Goal: Task Accomplishment & Management: Manage account settings

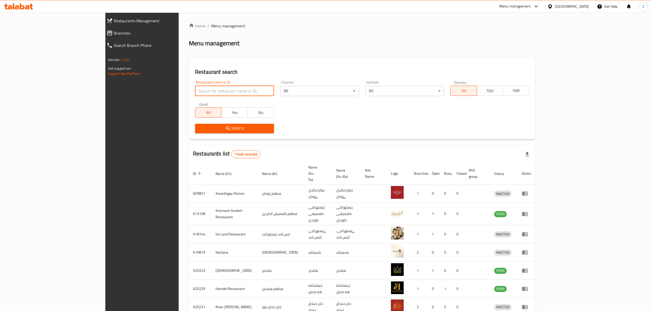
click at [222, 90] on input "search" at bounding box center [234, 91] width 79 height 10
click at [223, 91] on input "ا" at bounding box center [234, 91] width 79 height 10
type input "ام علي"
click button "Search" at bounding box center [234, 128] width 79 height 9
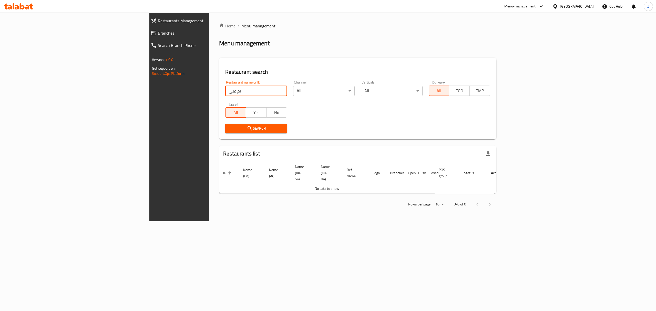
drag, startPoint x: 223, startPoint y: 91, endPoint x: 236, endPoint y: 80, distance: 17.3
click at [225, 87] on input "ام علي" at bounding box center [256, 91] width 62 height 10
drag, startPoint x: 236, startPoint y: 80, endPoint x: 204, endPoint y: 94, distance: 35.0
click at [225, 94] on div "Restaurant name or ID ام علي Restaurant name or ID" at bounding box center [256, 89] width 62 height 16
drag, startPoint x: 190, startPoint y: 97, endPoint x: 186, endPoint y: 89, distance: 8.9
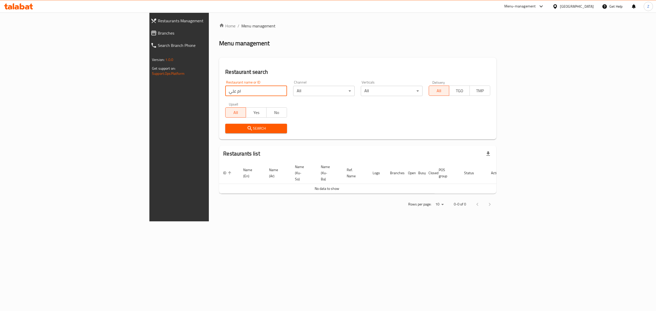
click at [225, 89] on input "ام علي" at bounding box center [256, 91] width 62 height 10
paste input "Makoulat Um Ali"
type input "Makoulat Um Ali"
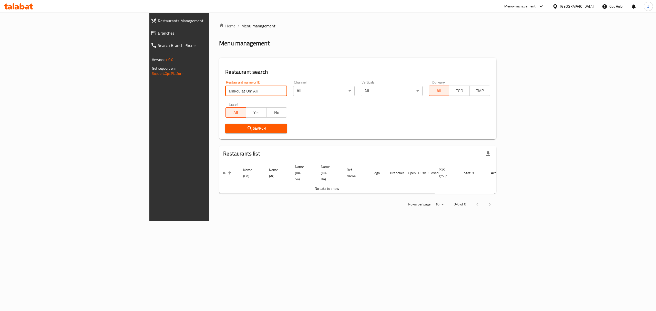
click button "Search" at bounding box center [256, 128] width 62 height 9
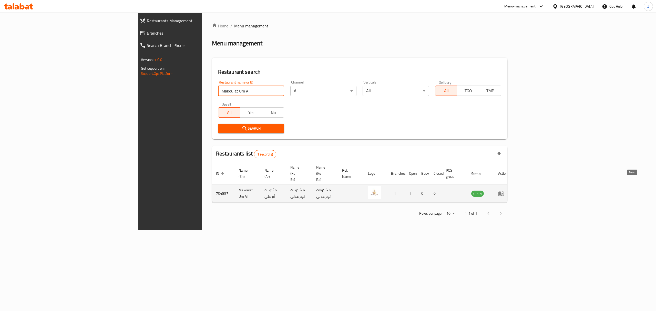
click at [508, 191] on link "enhanced table" at bounding box center [502, 194] width 9 height 6
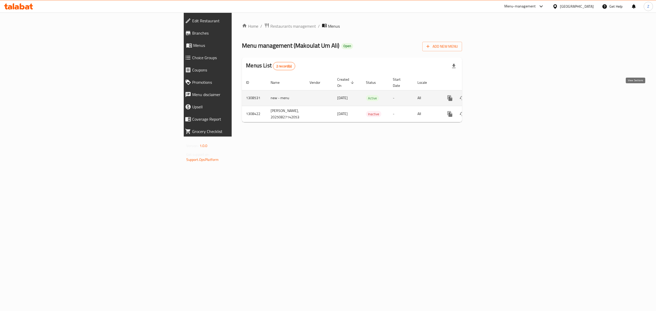
click at [493, 92] on link "enhanced table" at bounding box center [487, 98] width 12 height 12
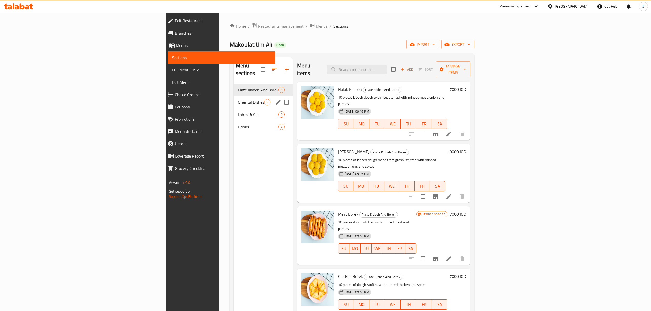
click at [234, 96] on div "Oriental Dishes 5" at bounding box center [263, 102] width 59 height 12
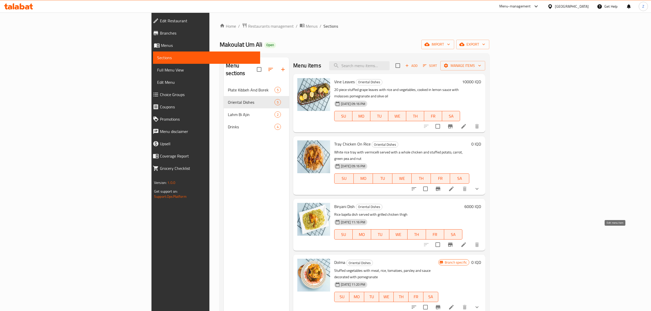
click at [467, 242] on icon at bounding box center [464, 245] width 6 height 6
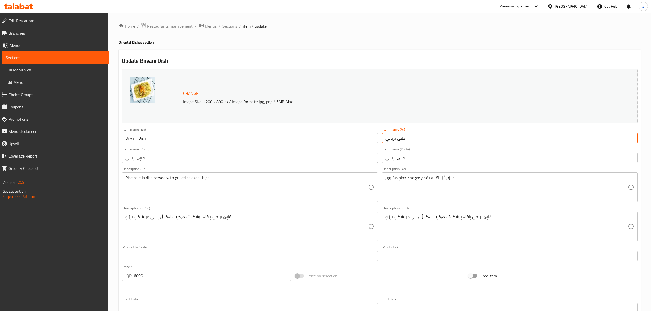
click at [390, 139] on input "طبق برياني" at bounding box center [510, 138] width 256 height 10
type input "تمن باقلاء"
click at [136, 139] on input "Biryani Dish" at bounding box center [250, 138] width 256 height 10
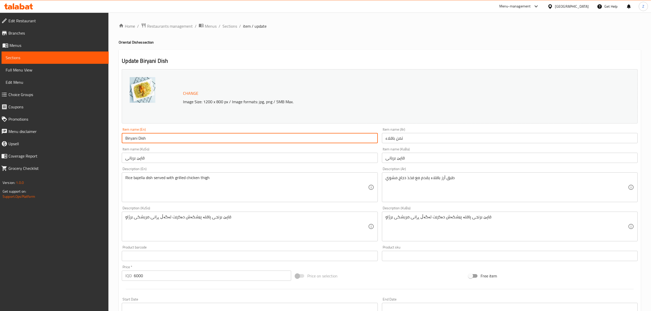
click at [136, 139] on input "Biryani Dish" at bounding box center [250, 138] width 256 height 10
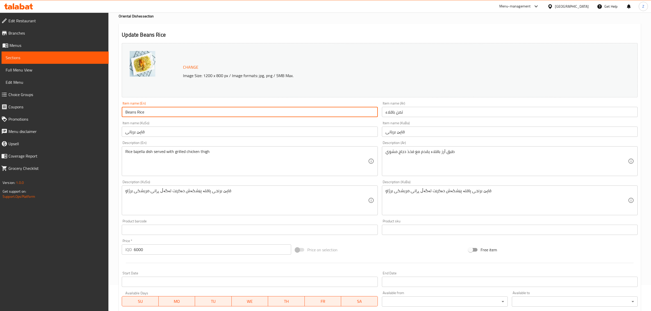
scroll to position [27, 0]
type input "Beans Rice"
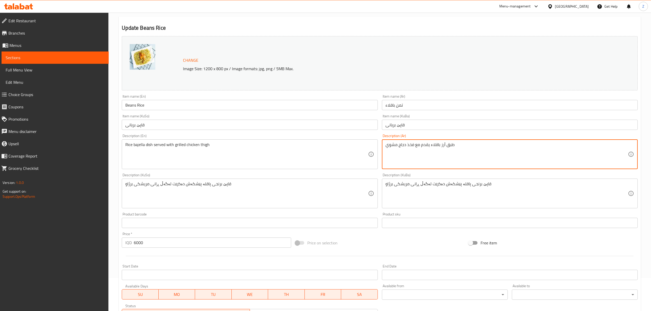
scroll to position [33, 0]
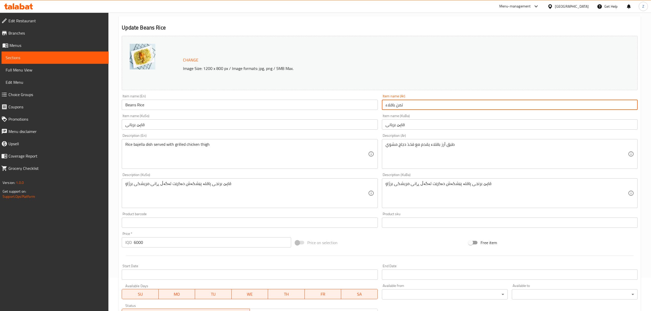
click at [400, 107] on input "تمن باقلاء" at bounding box center [510, 105] width 256 height 10
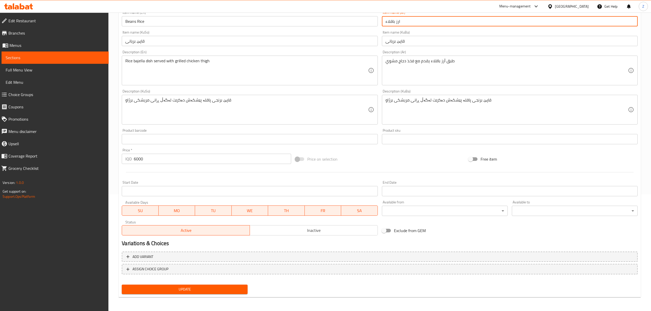
type input "ارز باقلاء"
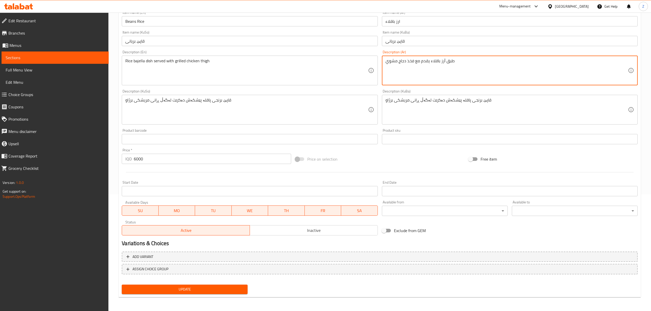
click at [412, 61] on textarea "طبق أرز باقلاء يقدم مع فخذ دجاج مشوي" at bounding box center [507, 70] width 243 height 24
type textarea "طبق أرز باقلاء يقدم مع ربع دجاج مشوي"
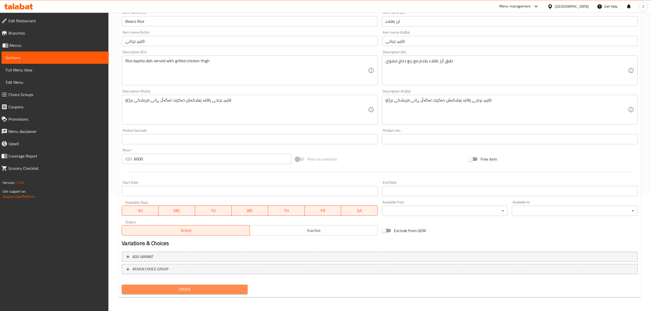
click at [183, 290] on span "Update" at bounding box center [185, 289] width 118 height 6
click at [218, 292] on span "Update" at bounding box center [185, 289] width 118 height 6
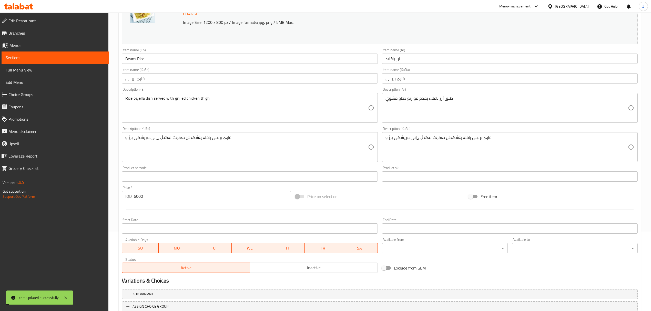
scroll to position [0, 0]
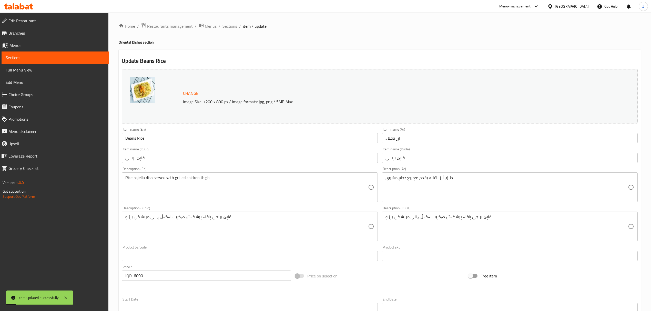
click at [230, 27] on span "Sections" at bounding box center [230, 26] width 15 height 6
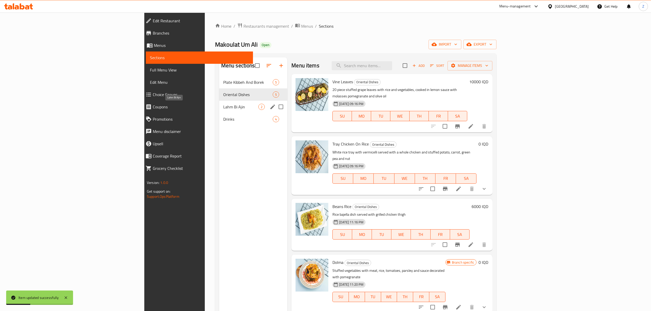
click at [223, 109] on span "Lahm Bi Ajin" at bounding box center [240, 107] width 35 height 6
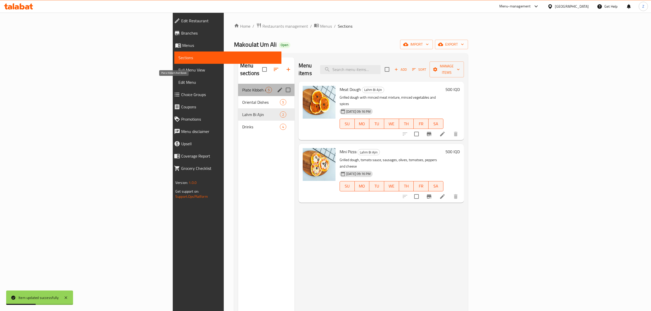
click at [242, 87] on span "Plate Kibbeh And Borek" at bounding box center [253, 90] width 23 height 6
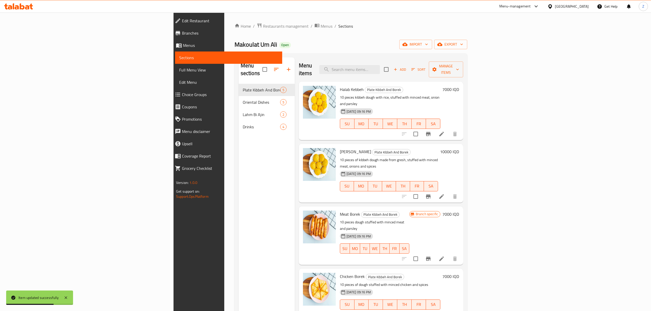
click at [449, 254] on li at bounding box center [442, 258] width 14 height 9
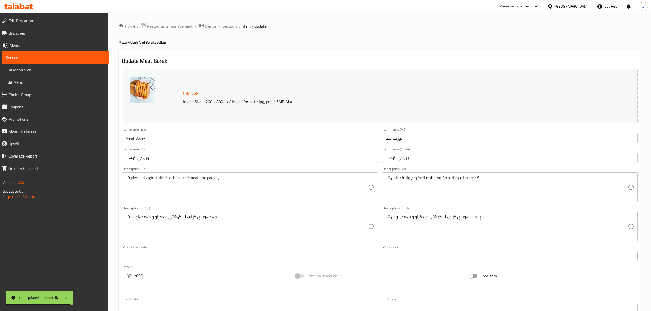
click at [390, 140] on input "بوريك لحم" at bounding box center [510, 138] width 256 height 10
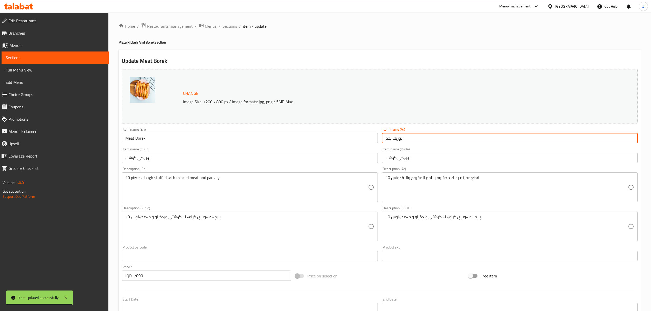
click at [390, 140] on input "بوريك لحم" at bounding box center [510, 138] width 256 height 10
type input "l"
type input "مسخن دجاج"
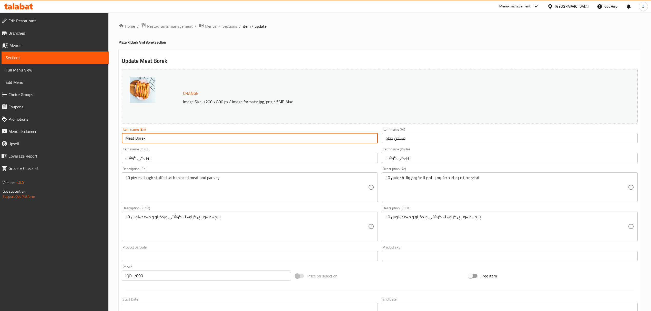
click at [132, 140] on input "Meat Borek" at bounding box center [250, 138] width 256 height 10
click at [131, 140] on input "Meat Borek" at bounding box center [250, 138] width 256 height 10
click at [131, 141] on input "Meat Borek" at bounding box center [250, 138] width 256 height 10
type input "Chicken Msakhan"
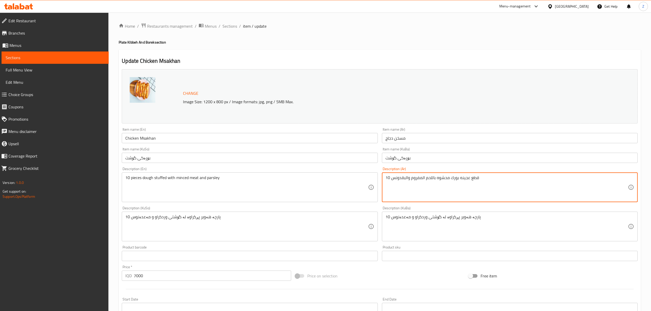
click at [451, 178] on textarea "10 قطع عجينه بورك محشوه باللحم المفروم والبقدونس" at bounding box center [507, 187] width 243 height 24
click at [470, 179] on textarea "10 قطع عجينه بورك محشوه باللحم المفروم والبقدونس" at bounding box center [507, 187] width 243 height 24
click at [418, 178] on textarea "10 قطع عجينه بورك محشوه باللحم المفروم والبقدونس" at bounding box center [507, 187] width 243 height 24
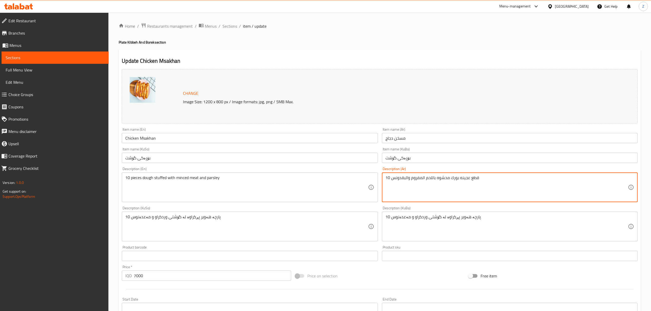
click at [418, 178] on textarea "10 قطع عجينه بورك محشوه باللحم المفروم والبقدونس" at bounding box center [507, 187] width 243 height 24
click at [395, 177] on textarea "10 قطع عجينه بورك محشوه بلدجاج والبصل والسماق والبقدونس" at bounding box center [507, 187] width 243 height 24
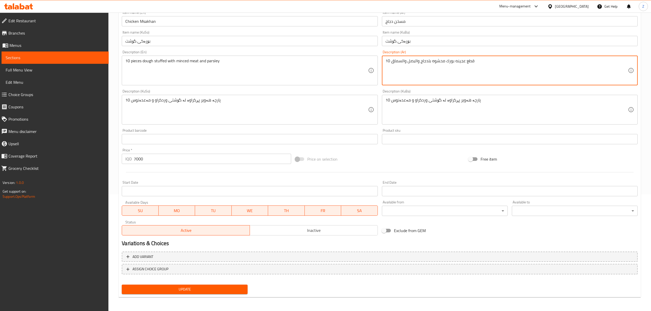
click at [388, 61] on textarea "10 قطع عجينه بورك محشوه بلدجاج والبصل والسماق" at bounding box center [507, 70] width 243 height 24
type textarea "قطع عجينه بورك محشوه بلدجاج والبصل والسماق"
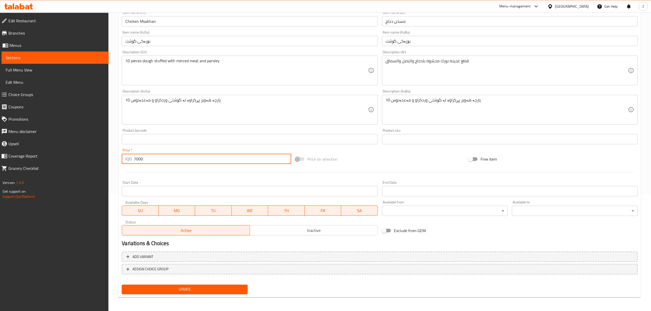
click at [136, 161] on input "7000" at bounding box center [212, 159] width 157 height 10
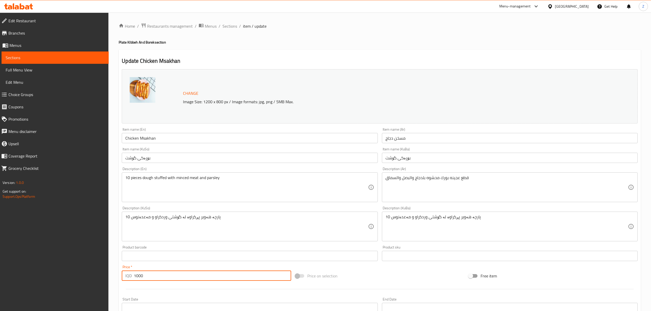
type input "1000"
click at [127, 178] on textarea "10 pieces dough stuffed with minced meat and parsley" at bounding box center [246, 187] width 243 height 24
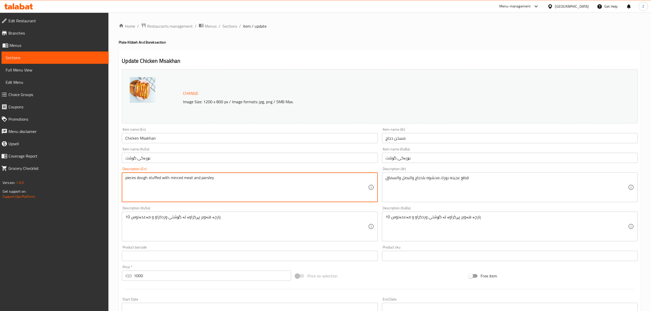
click at [127, 178] on textarea "pieces dough stuffed with minced meat and parsley" at bounding box center [246, 187] width 243 height 24
click at [128, 178] on textarea "pieces dough stuffed with minced meat and parsley" at bounding box center [246, 187] width 243 height 24
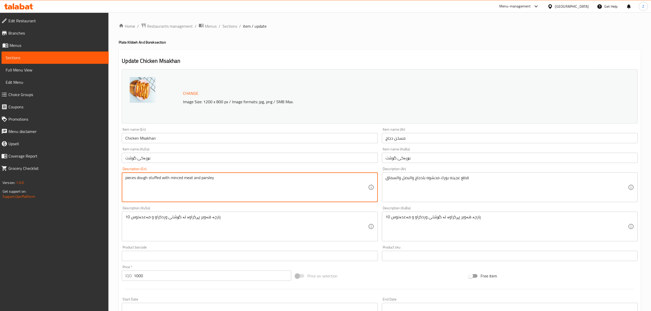
click at [128, 178] on textarea "pieces dough stuffed with minced meat and parsley" at bounding box center [246, 187] width 243 height 24
type textarea "dough stuffed with minced meat and parsley"
click at [172, 177] on textarea "dough stuffed with minced meat and parsley" at bounding box center [246, 187] width 243 height 24
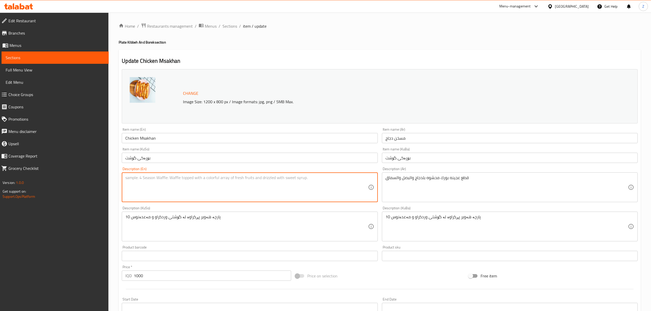
click at [406, 139] on input "مسخن دجاج" at bounding box center [510, 138] width 256 height 10
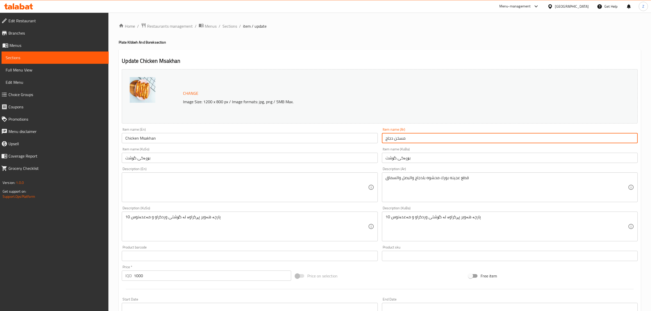
click at [406, 139] on input "مسخن دجاج" at bounding box center [510, 138] width 256 height 10
type input "قطعة مسخن دجاج"
click at [155, 138] on input "Chicken Msakhan" at bounding box center [250, 138] width 256 height 10
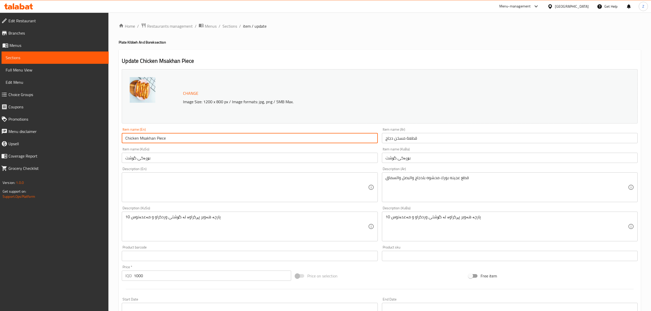
scroll to position [117, 0]
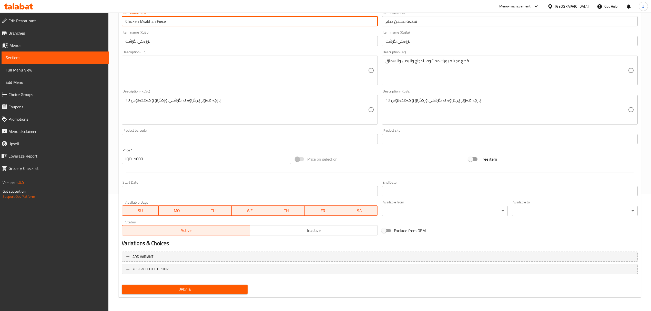
type input "Chicken Msakhan Piece"
click at [156, 293] on button "Update" at bounding box center [185, 289] width 126 height 9
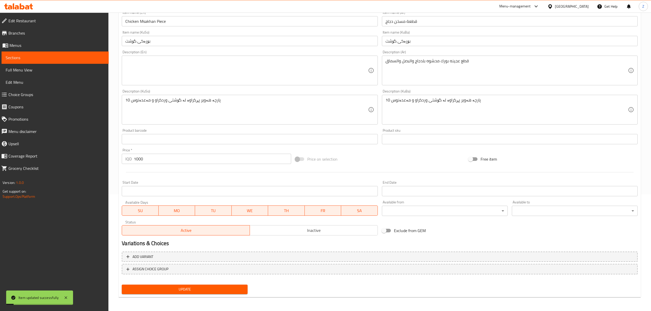
scroll to position [0, 0]
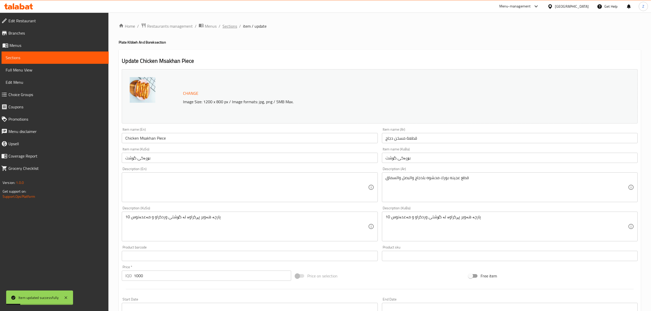
click at [234, 28] on span "Sections" at bounding box center [230, 26] width 15 height 6
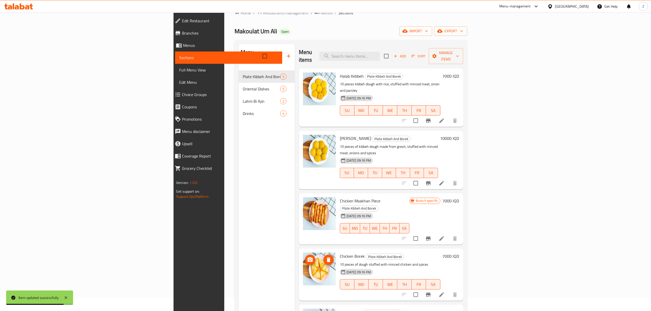
scroll to position [14, 0]
click at [445, 292] on icon at bounding box center [442, 295] width 6 height 6
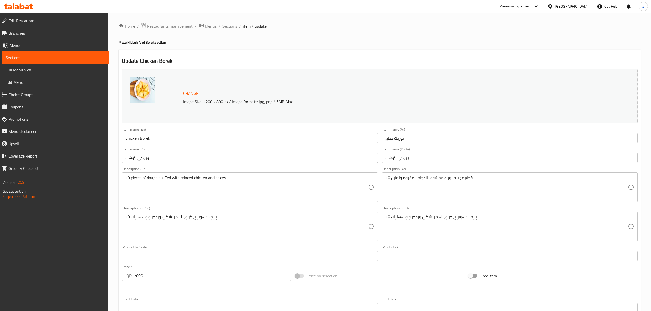
click at [396, 139] on input "بوريك دجاج" at bounding box center [510, 138] width 256 height 10
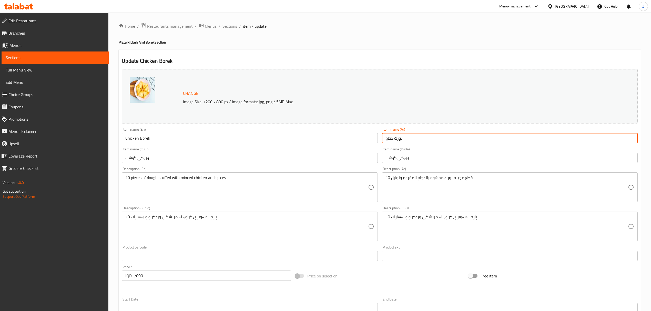
scroll to position [117, 0]
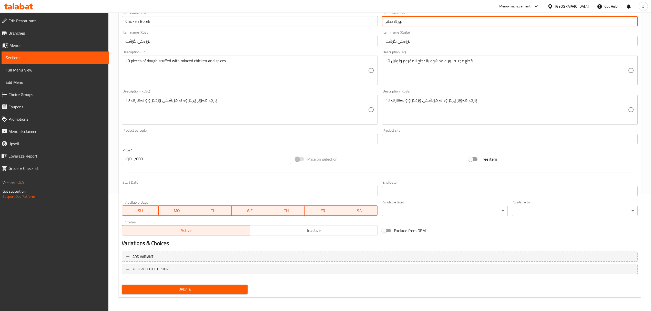
type input "بورك دجاج"
click at [192, 292] on span "Update" at bounding box center [185, 289] width 118 height 6
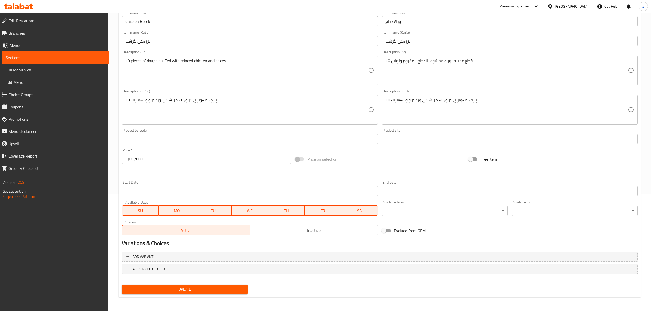
click at [136, 162] on input "7000" at bounding box center [212, 159] width 157 height 10
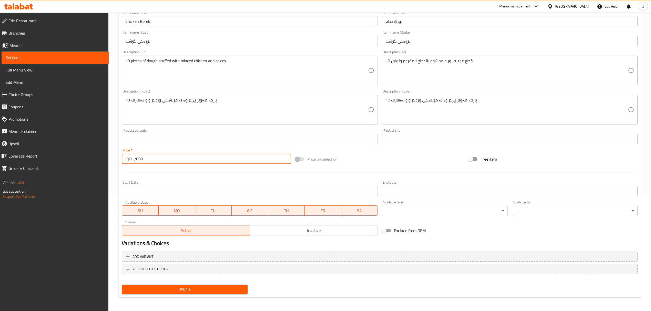
click at [136, 162] on input "7000" at bounding box center [212, 159] width 157 height 10
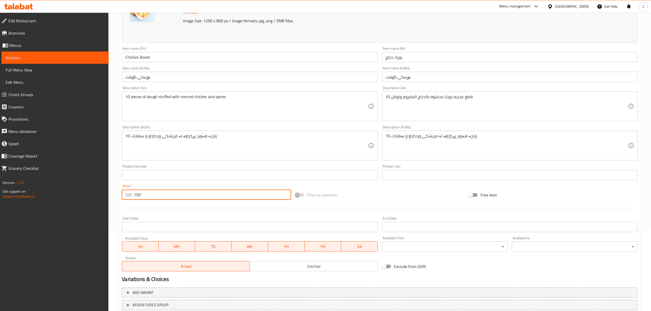
scroll to position [81, 0]
type input "750"
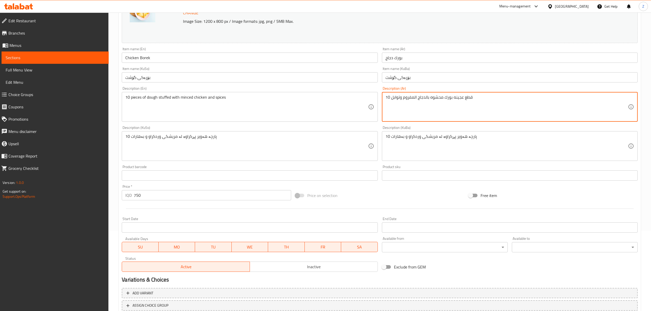
click at [386, 97] on textarea "10 قطع عجينه بورك محشوه بالدجاج المفروم وتوابل" at bounding box center [507, 107] width 243 height 24
type textarea "قطع عجينه بورك محشوه بالدجاج المفروم وتوابل"
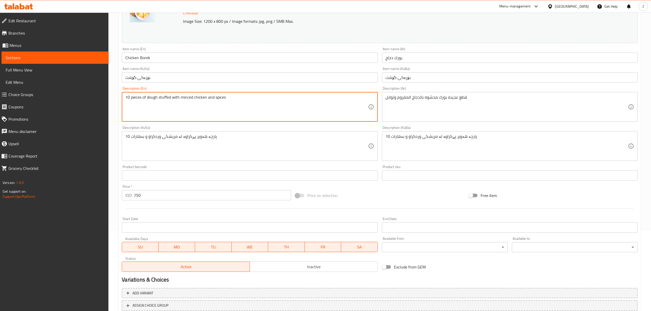
click at [126, 97] on textarea "10 pieces of dough stuffed with minced chicken and spices" at bounding box center [246, 107] width 243 height 24
click at [133, 96] on textarea "pieces of dough stuffed with minced chicken and spices" at bounding box center [246, 107] width 243 height 24
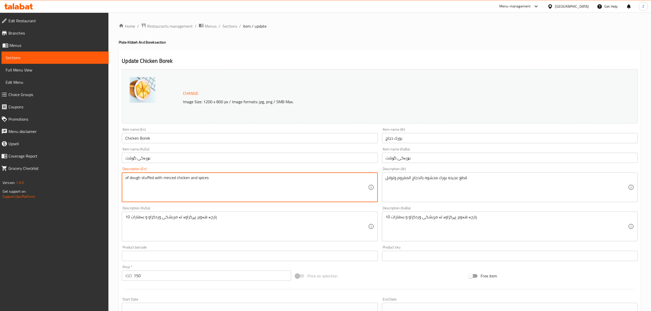
scroll to position [117, 0]
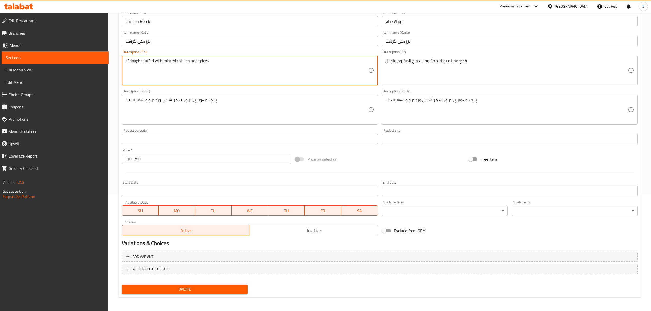
type textarea "of dough stuffed with minced chicken and spices"
click at [196, 291] on span "Update" at bounding box center [185, 289] width 118 height 6
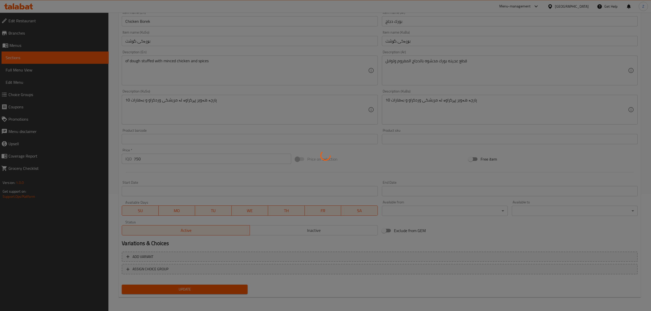
scroll to position [0, 0]
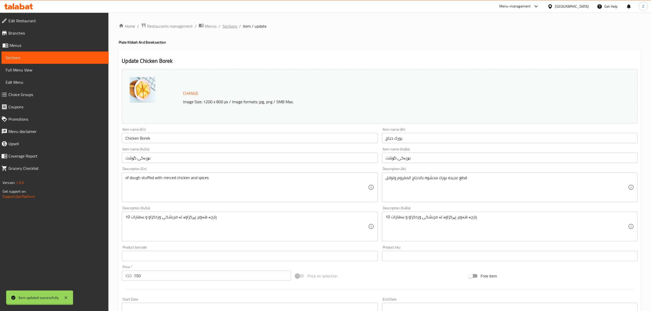
click at [231, 28] on span "Sections" at bounding box center [230, 26] width 15 height 6
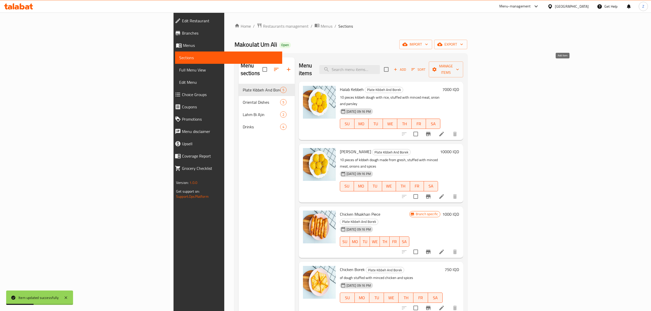
click at [398, 67] on icon "button" at bounding box center [395, 69] width 5 height 5
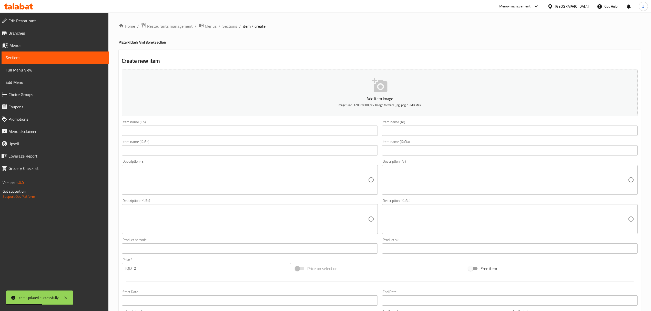
click at [445, 130] on input "text" at bounding box center [510, 131] width 256 height 10
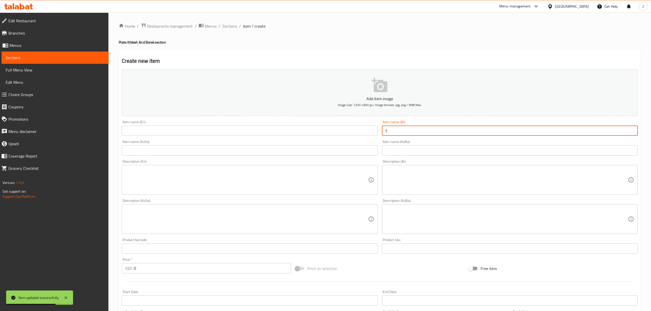
type input "f"
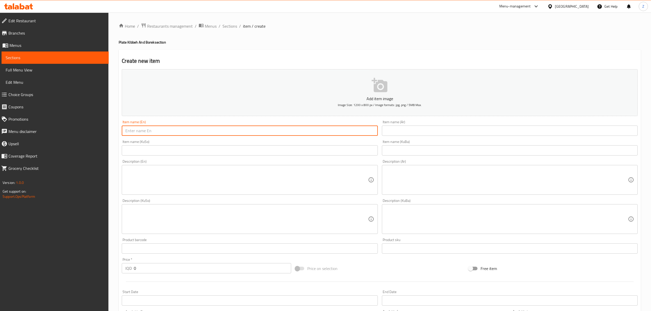
click at [129, 133] on input "text" at bounding box center [250, 131] width 256 height 10
type input "m"
type input "Meat Borek"
click at [417, 136] on input "text" at bounding box center [510, 131] width 256 height 10
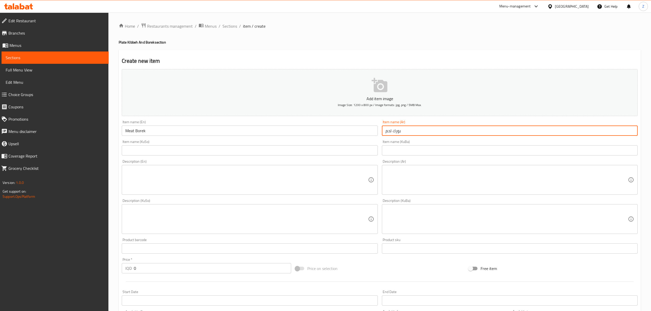
scroll to position [110, 0]
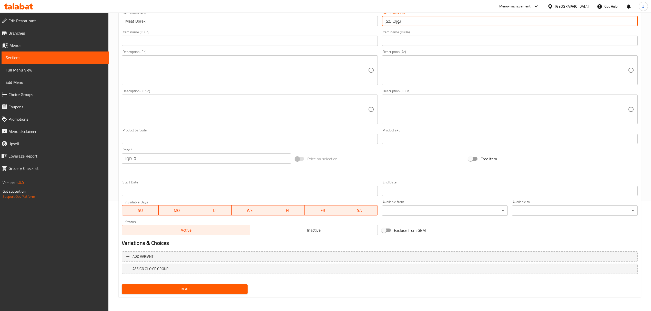
type input "بورك لحم"
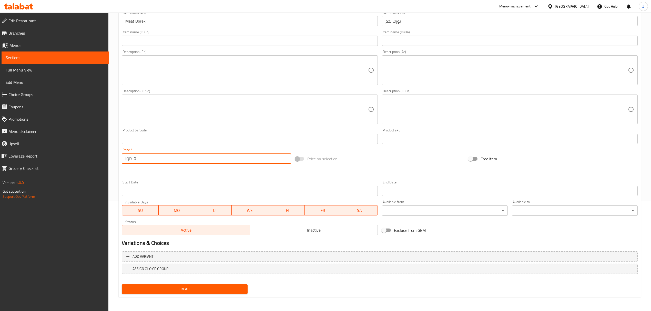
click at [187, 160] on input "0" at bounding box center [212, 159] width 157 height 10
type input "750"
click at [187, 288] on span "Create" at bounding box center [185, 289] width 118 height 6
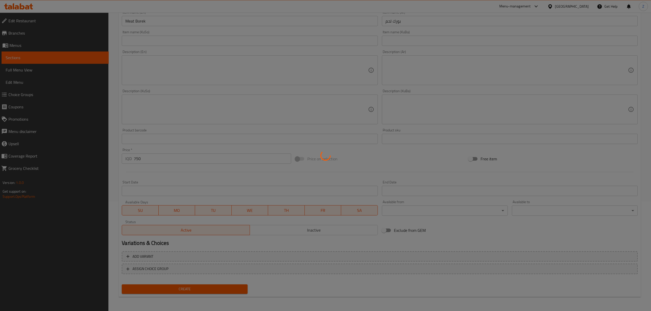
type input "0"
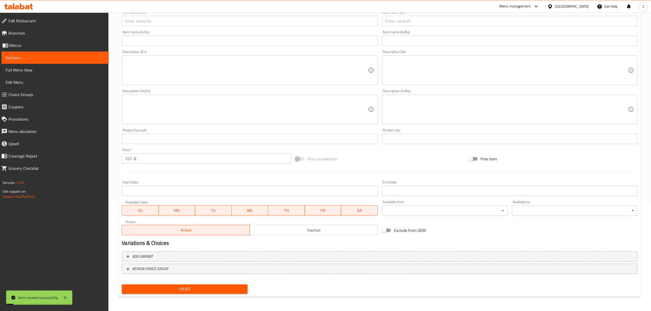
scroll to position [0, 0]
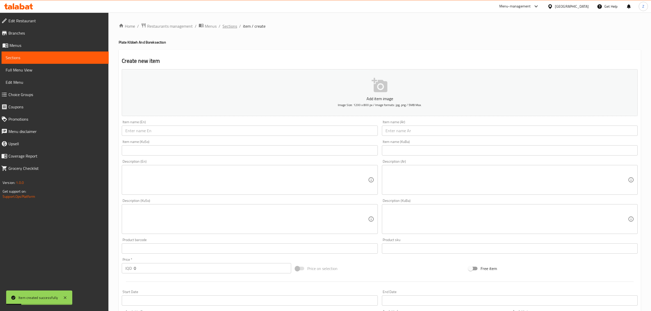
click at [228, 27] on span "Sections" at bounding box center [230, 26] width 15 height 6
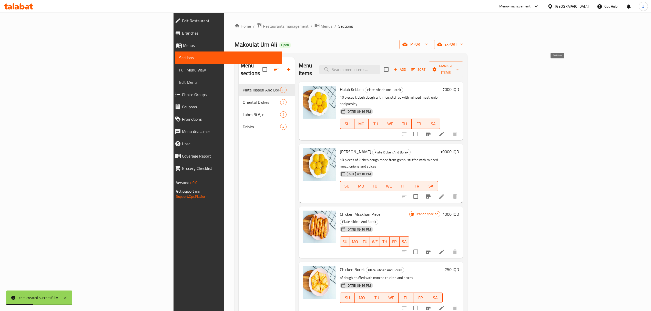
click at [407, 67] on span "Add" at bounding box center [400, 70] width 14 height 6
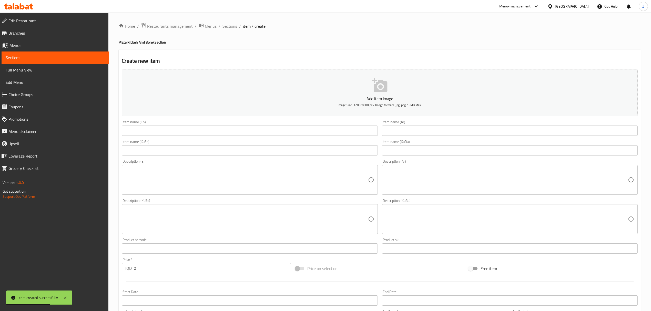
click at [411, 131] on input "text" at bounding box center [510, 131] width 256 height 10
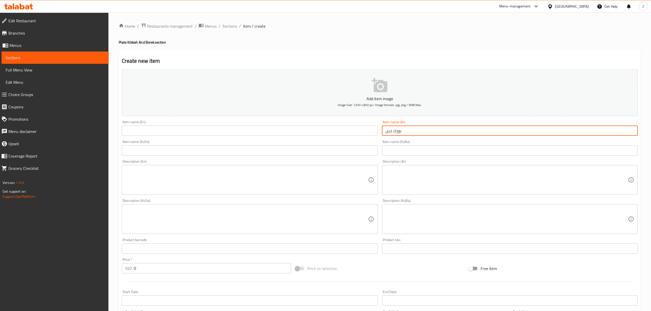
type input "بورك جبن"
click at [351, 130] on input "text" at bounding box center [250, 131] width 256 height 10
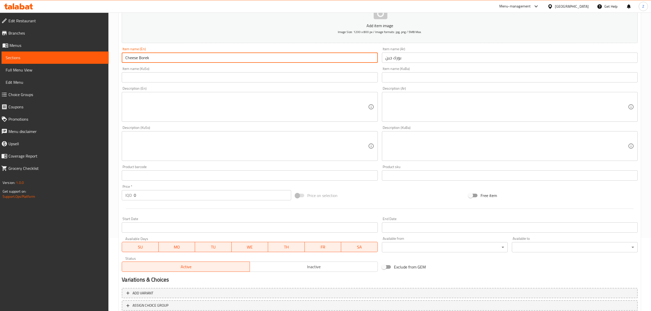
scroll to position [73, 0]
type input "Cheese Borek"
click at [176, 198] on input "0" at bounding box center [212, 195] width 157 height 10
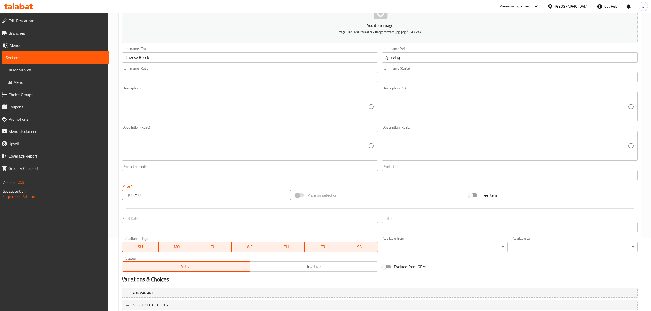
scroll to position [110, 0]
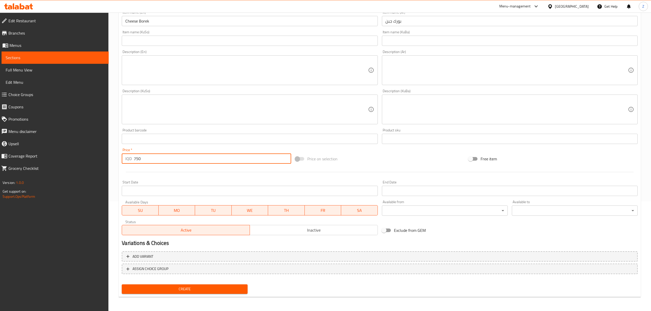
type input "750"
click at [165, 292] on span "Create" at bounding box center [185, 289] width 118 height 6
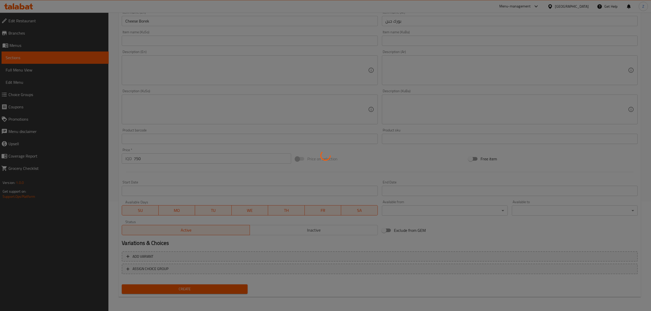
type input "0"
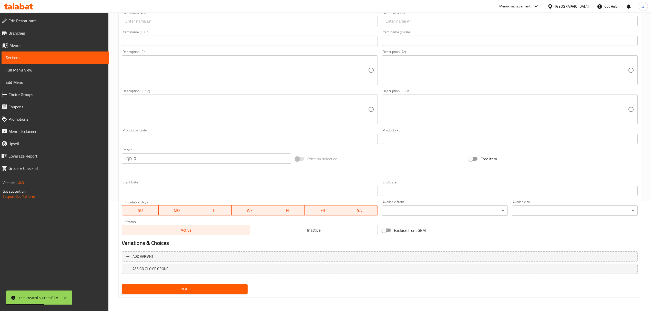
scroll to position [0, 0]
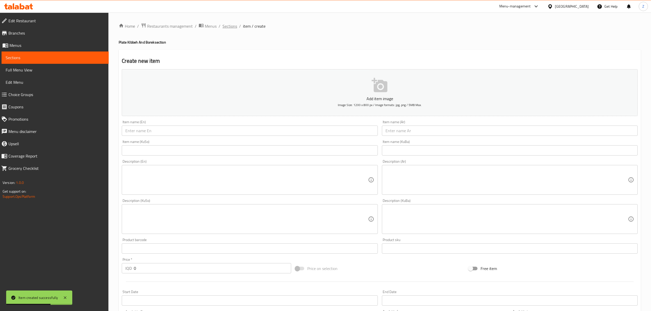
click at [229, 26] on span "Sections" at bounding box center [230, 26] width 15 height 6
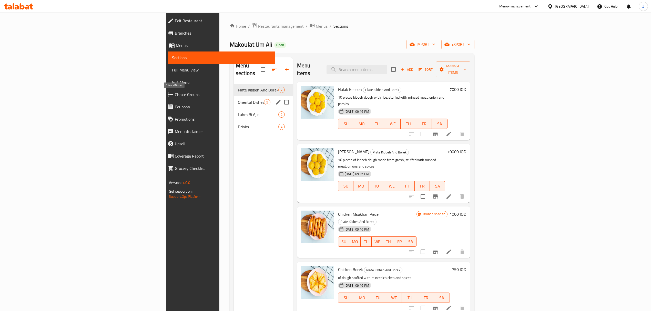
click at [238, 99] on span "Oriental Dishes" at bounding box center [251, 102] width 26 height 6
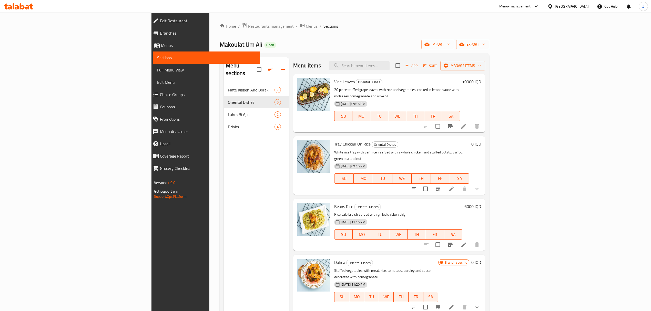
scroll to position [34, 0]
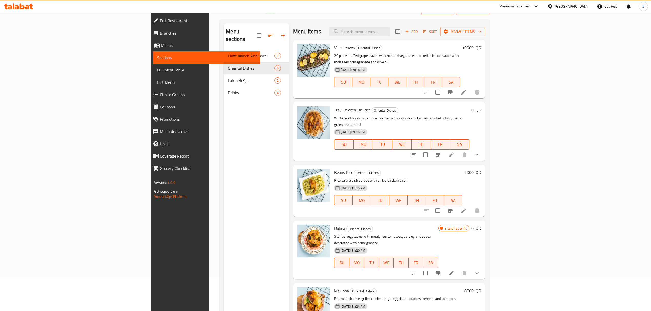
click at [459, 150] on li at bounding box center [451, 154] width 14 height 9
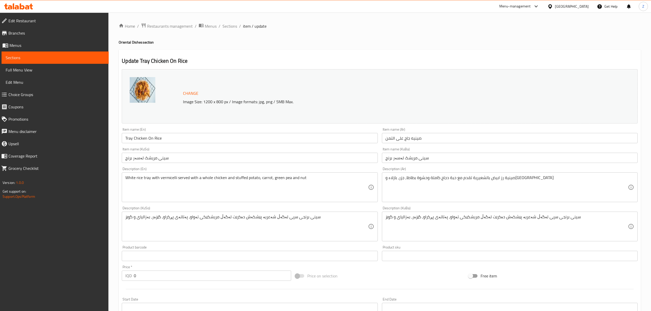
click at [411, 139] on input "صينيه جاج على التمن" at bounding box center [510, 138] width 256 height 10
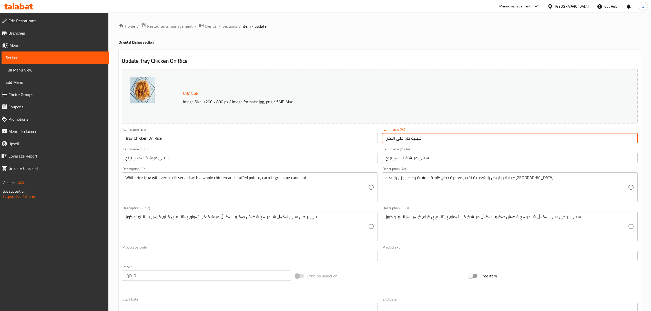
click at [411, 139] on input "صينيه جاج على التمن" at bounding box center [510, 138] width 256 height 10
type input "v"
type input "رز برياني على الدجاج"
click at [157, 139] on input "Tray Chicken On Rice" at bounding box center [250, 138] width 256 height 10
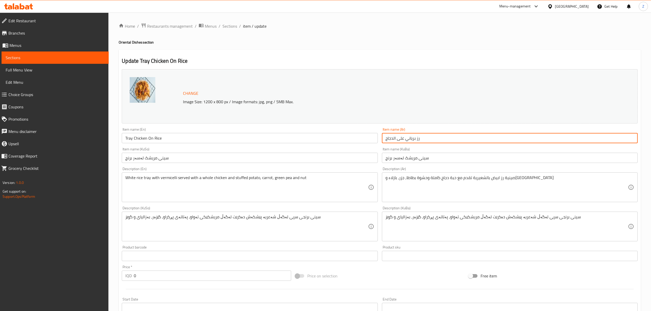
click at [157, 139] on input "Tray Chicken On Rice" at bounding box center [250, 138] width 256 height 10
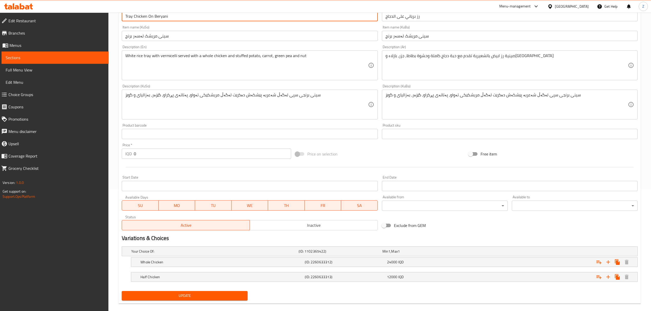
scroll to position [129, 0]
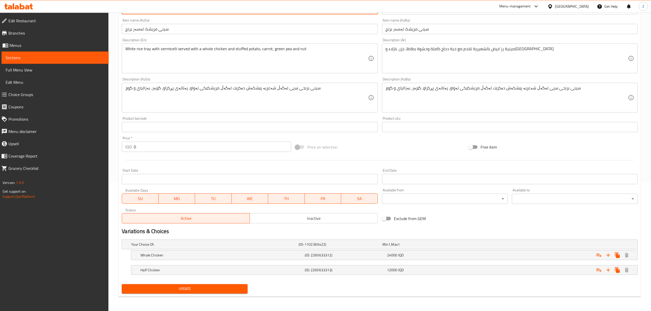
type input "Tray Chicken On Beryani"
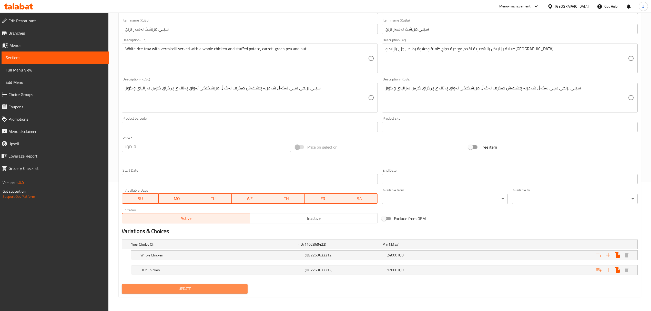
click at [186, 292] on span "Update" at bounding box center [185, 289] width 118 height 6
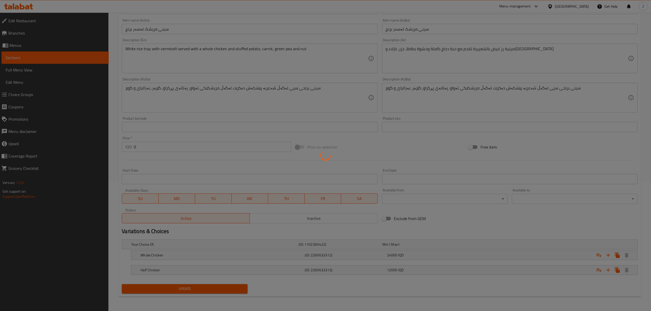
scroll to position [0, 0]
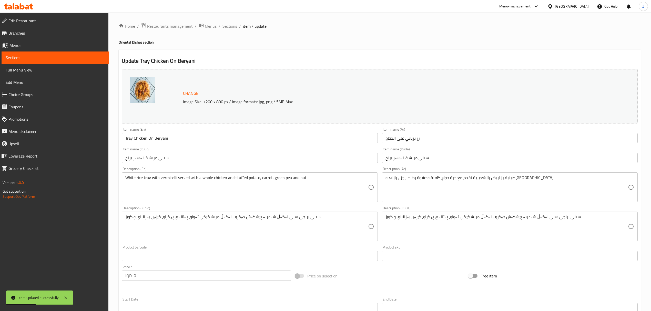
click at [409, 141] on input "رز برياني على الدجاج" at bounding box center [510, 138] width 256 height 10
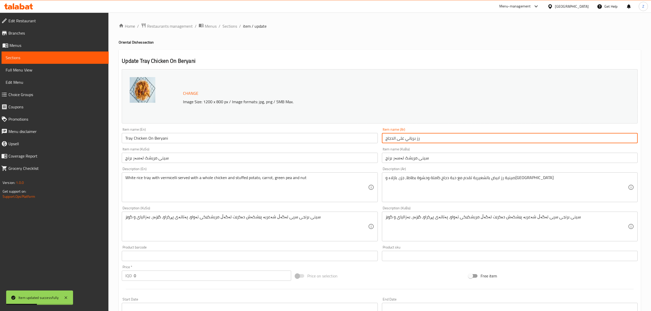
click at [409, 141] on input "رز برياني على الدجاج" at bounding box center [510, 138] width 256 height 10
